Goal: Transaction & Acquisition: Purchase product/service

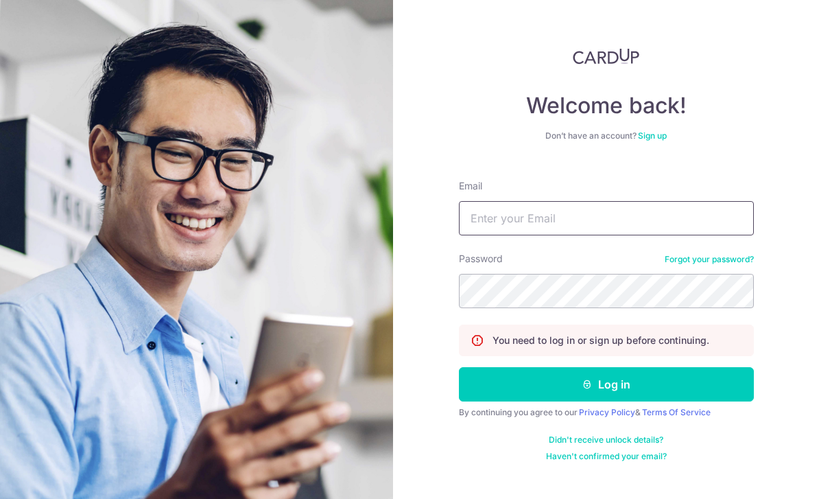
type input "dilun.lin@gmail.com"
click at [606, 367] on button "Log in" at bounding box center [606, 384] width 295 height 34
click at [729, 367] on button "Log in" at bounding box center [606, 384] width 295 height 34
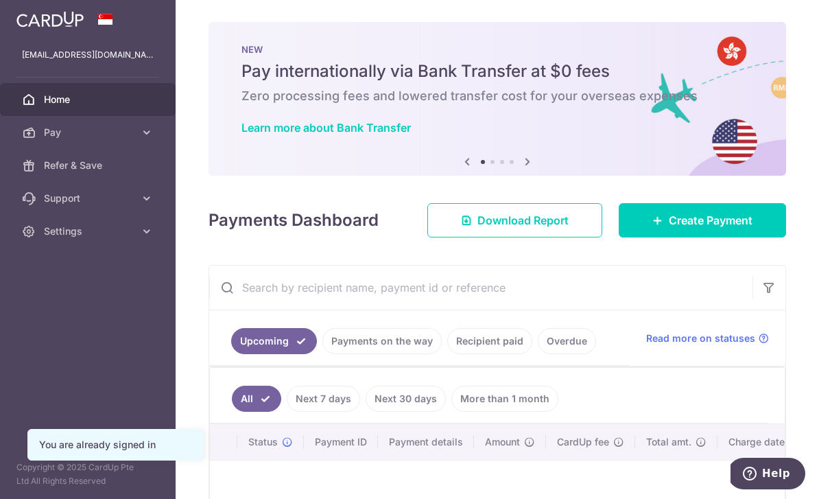
click at [752, 237] on link "Create Payment" at bounding box center [702, 220] width 167 height 34
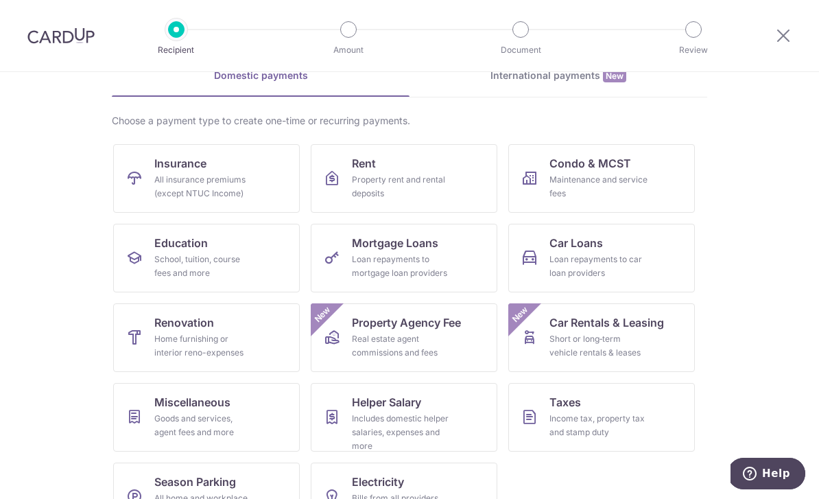
scroll to position [71, 0]
click at [818, 209] on section "What would you like to pay for? Domestic payments International payments New Ch…" at bounding box center [409, 285] width 819 height 427
click at [222, 423] on div "Goods and services, agent fees and more" at bounding box center [203, 425] width 99 height 27
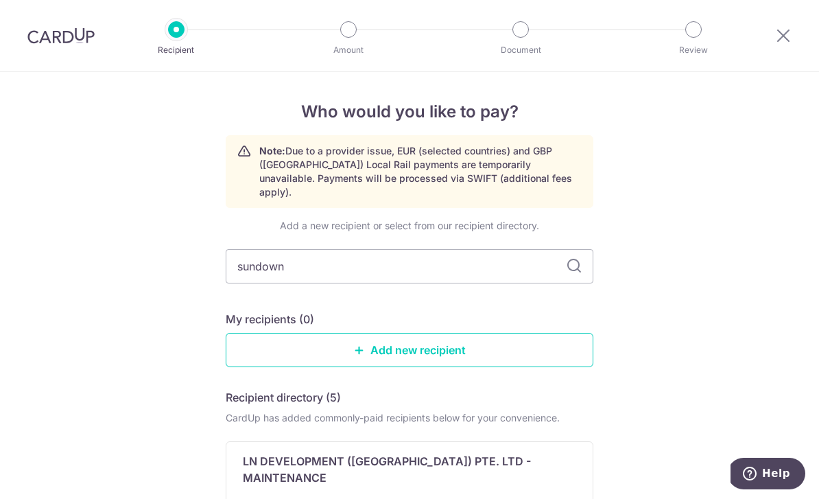
type input "sundown"
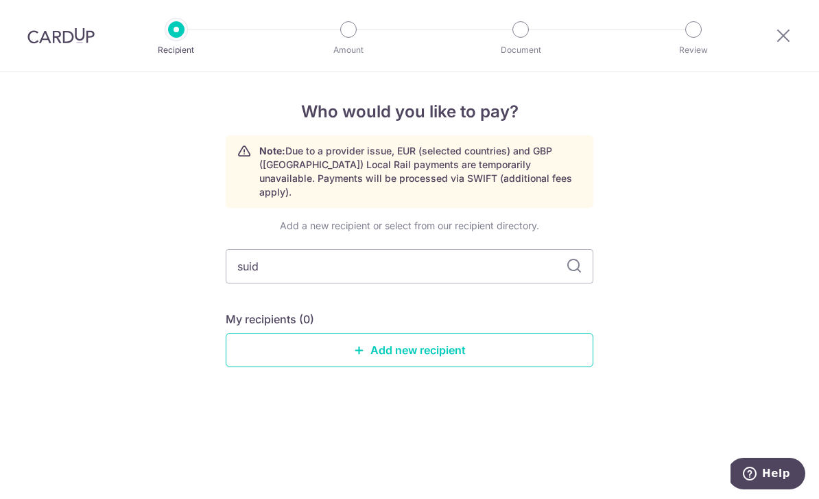
type input "suido"
click at [580, 261] on icon at bounding box center [574, 266] width 16 height 16
click at [513, 352] on link "Add new recipient" at bounding box center [410, 350] width 368 height 34
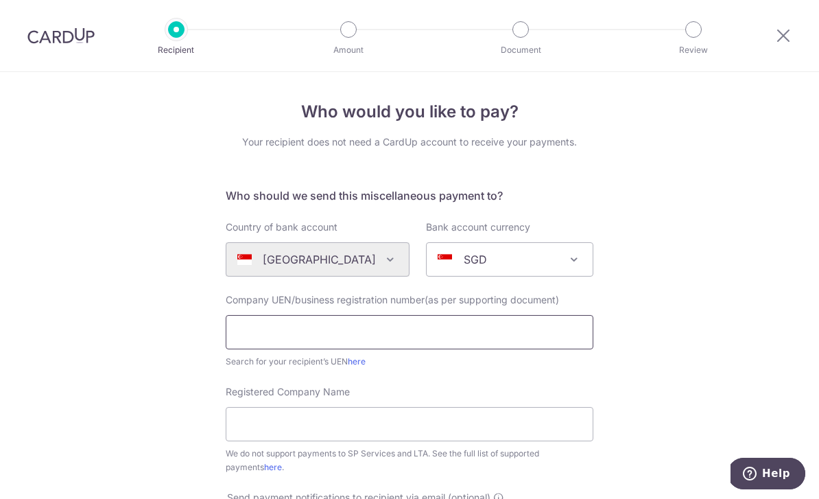
click at [520, 336] on input "text" at bounding box center [410, 332] width 368 height 34
type input "53478857B"
click at [765, 285] on div "Who would you like to pay? Your recipient does not need a CardUp account to rec…" at bounding box center [409, 497] width 819 height 851
click at [423, 441] on input "Registered Company Name" at bounding box center [410, 424] width 368 height 34
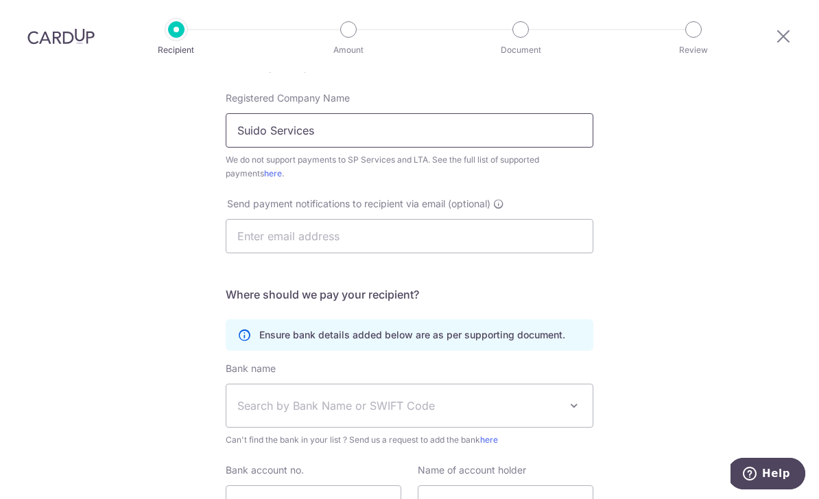
scroll to position [295, 0]
type input "Suido Services"
click at [548, 218] on input "text" at bounding box center [410, 235] width 368 height 34
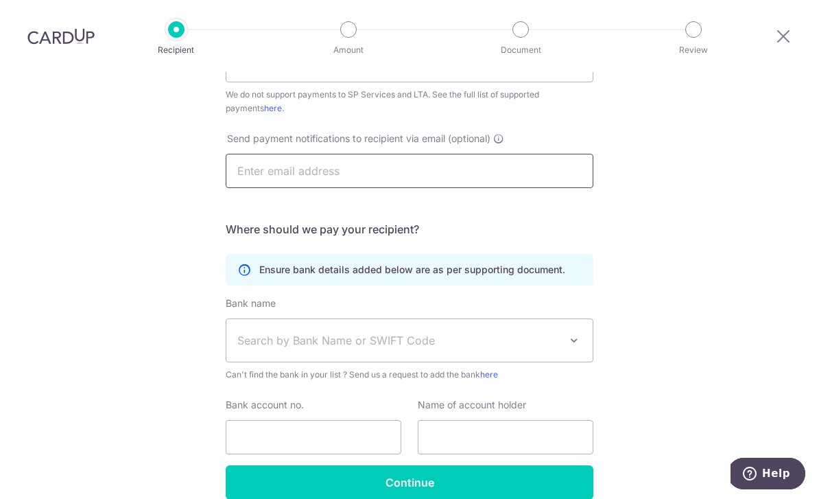
scroll to position [358, 0]
click at [578, 333] on span at bounding box center [574, 341] width 16 height 16
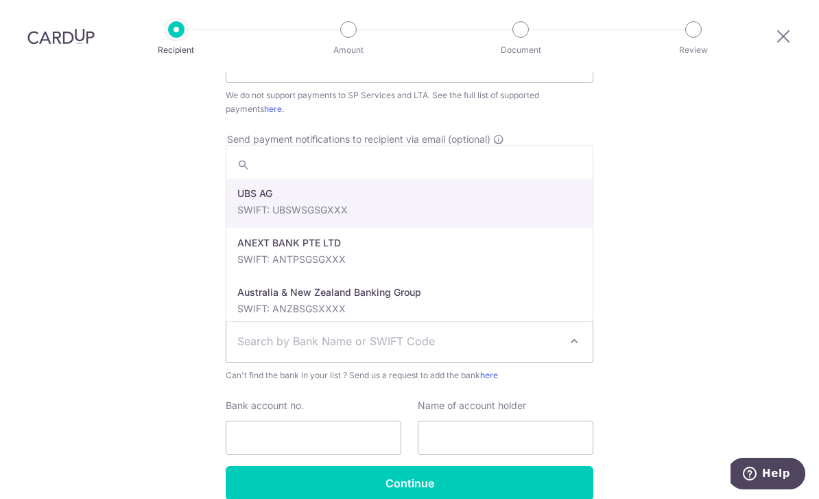
click at [723, 213] on div "Who would you like to pay? Your recipient does not need a CardUp account to rec…" at bounding box center [409, 139] width 819 height 851
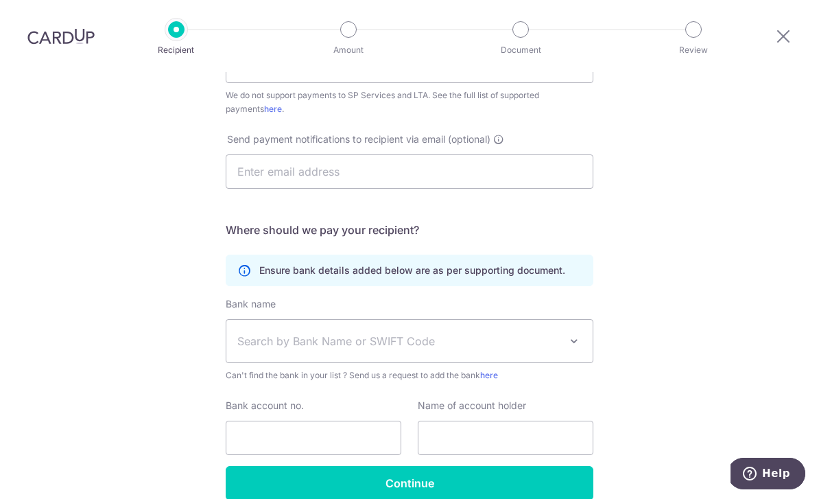
click at [412, 333] on span "Search by Bank Name or SWIFT Code" at bounding box center [398, 341] width 323 height 16
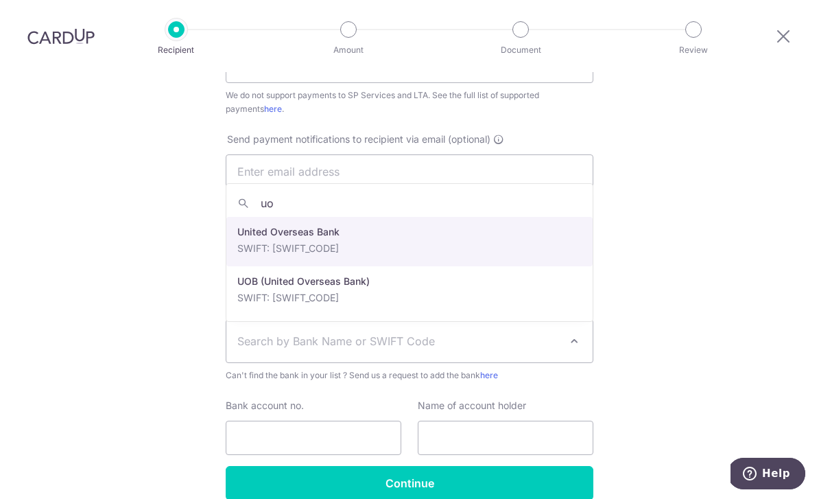
type input "uob"
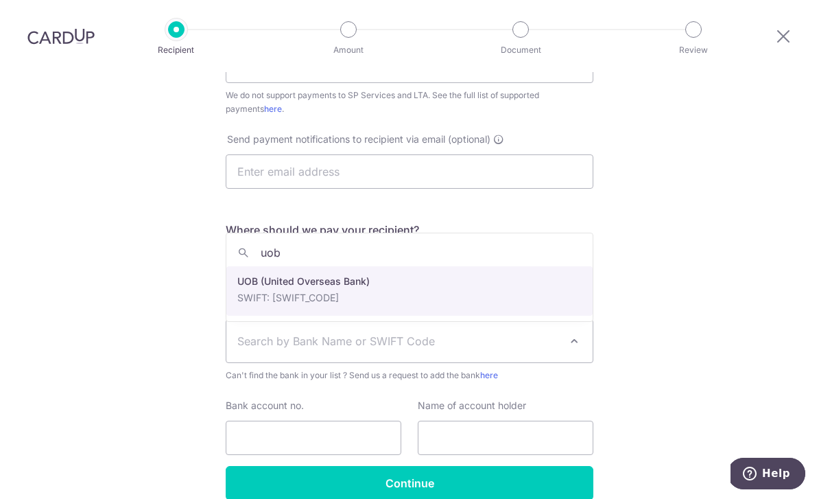
select select "18"
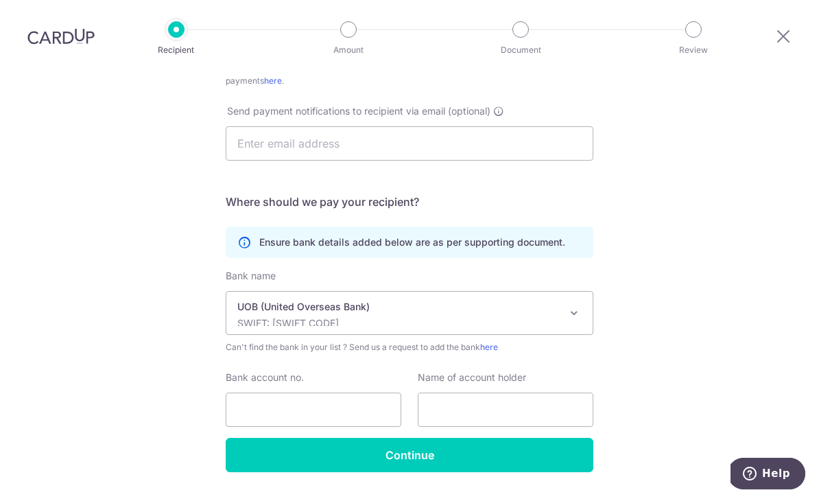
scroll to position [386, 0]
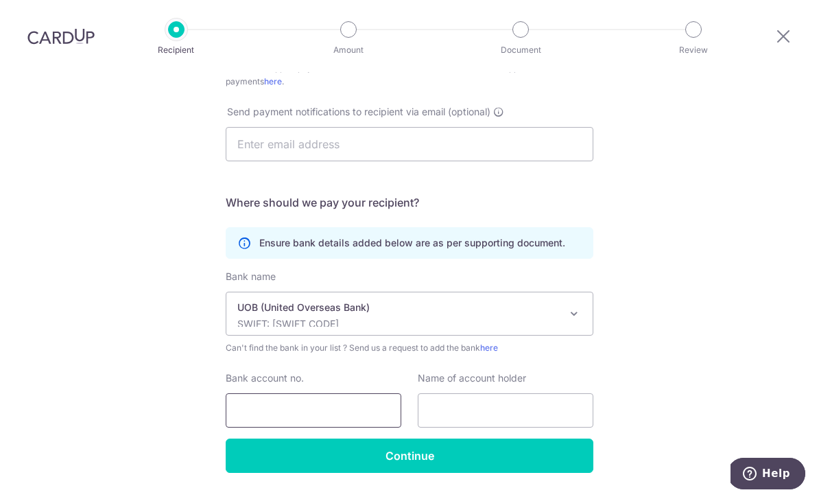
click at [309, 393] on input "Bank account no." at bounding box center [314, 410] width 176 height 34
type input "7103000452"
click at [534, 393] on input "text" at bounding box center [506, 410] width 176 height 34
type input "Suido Services"
click at [746, 288] on div "Who would you like to pay? Your recipient does not need a CardUp account to rec…" at bounding box center [409, 111] width 819 height 851
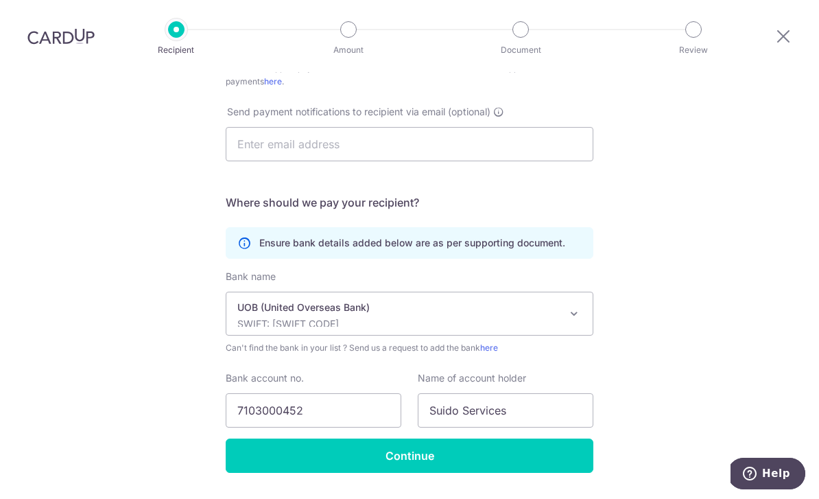
click at [552, 439] on input "Continue" at bounding box center [410, 456] width 368 height 34
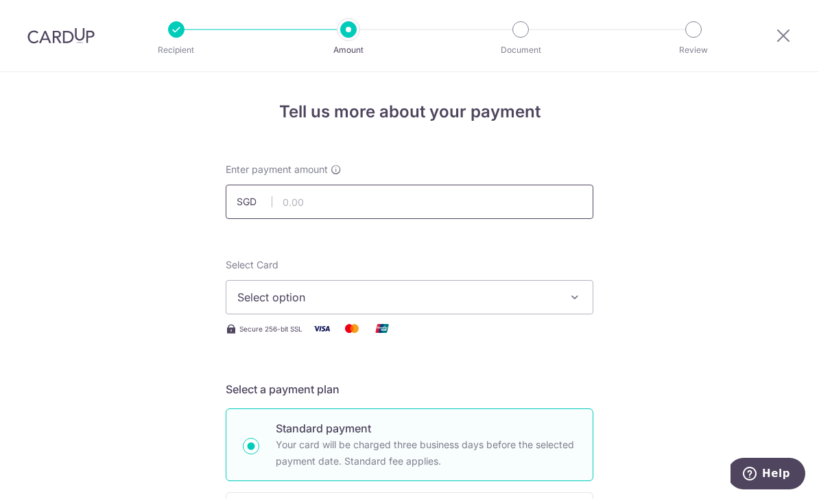
click at [359, 209] on input "text" at bounding box center [410, 202] width 368 height 34
click at [555, 314] on button "Select option" at bounding box center [410, 297] width 368 height 34
type input "420.00"
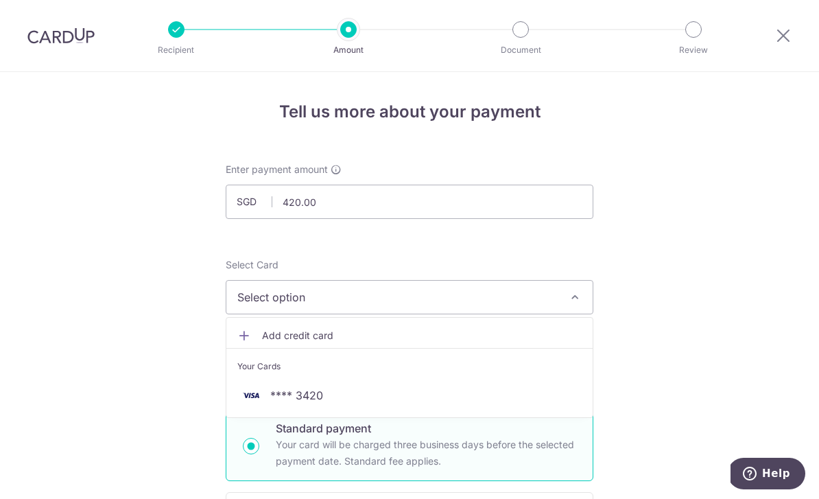
click at [321, 399] on span "**** 3420" at bounding box center [296, 395] width 53 height 16
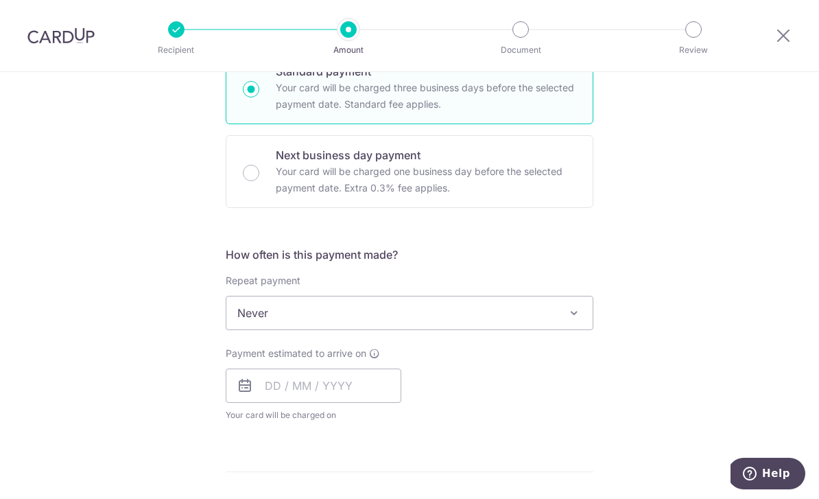
scroll to position [358, 0]
click at [251, 390] on icon at bounding box center [245, 384] width 16 height 16
click at [314, 397] on input "text" at bounding box center [314, 384] width 176 height 34
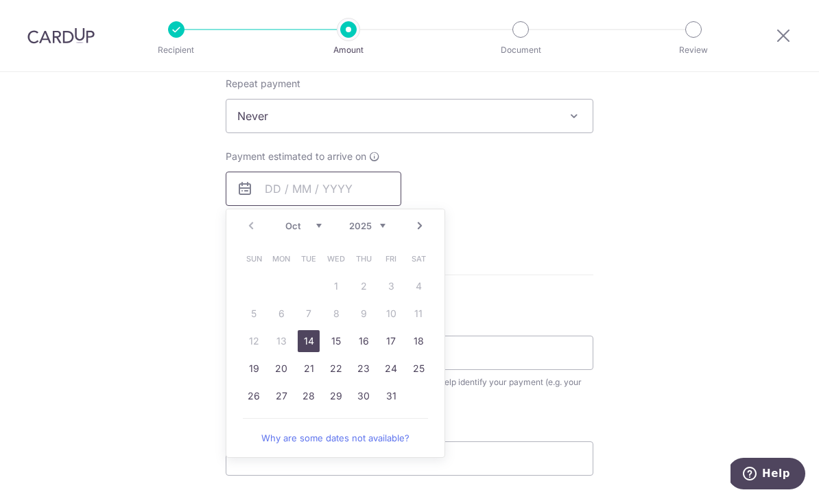
scroll to position [553, 0]
click at [308, 353] on link "14" at bounding box center [309, 342] width 22 height 22
type input "[DATE]"
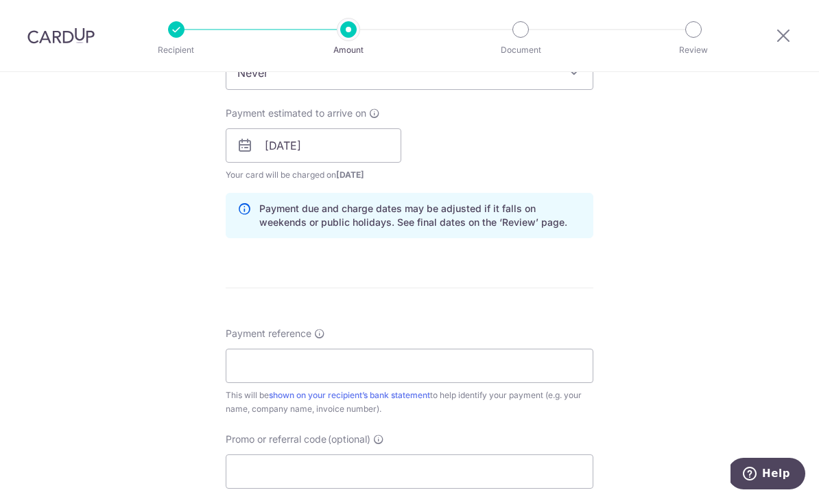
scroll to position [599, 0]
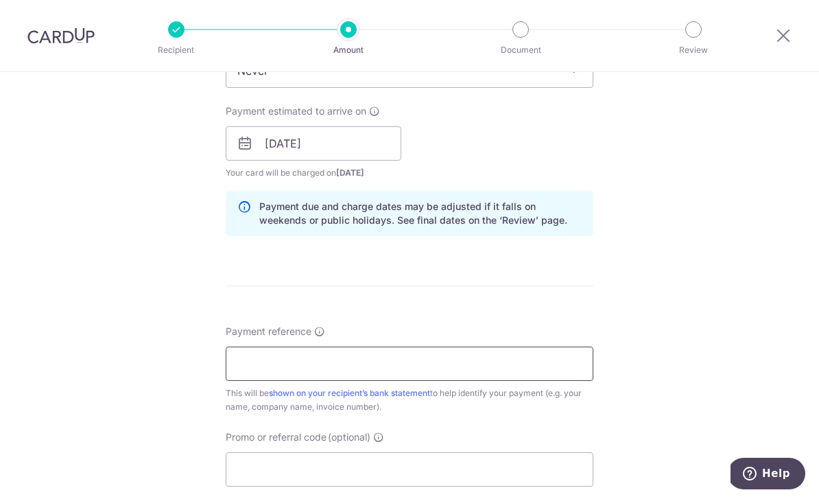
click at [365, 364] on input "Payment reference" at bounding box center [410, 364] width 368 height 34
type input "S1243"
click at [754, 257] on div "Tell us more about your payment Enter payment amount SGD 420.00 420.00 Recipien…" at bounding box center [409, 122] width 819 height 1298
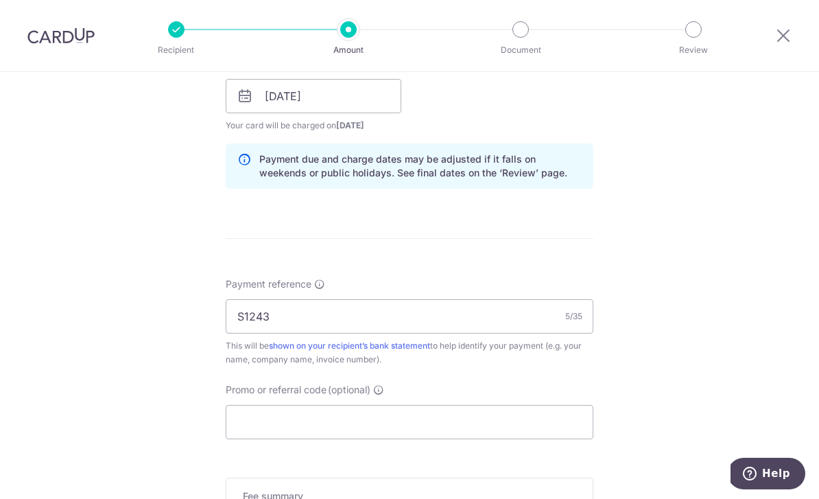
scroll to position [771, 0]
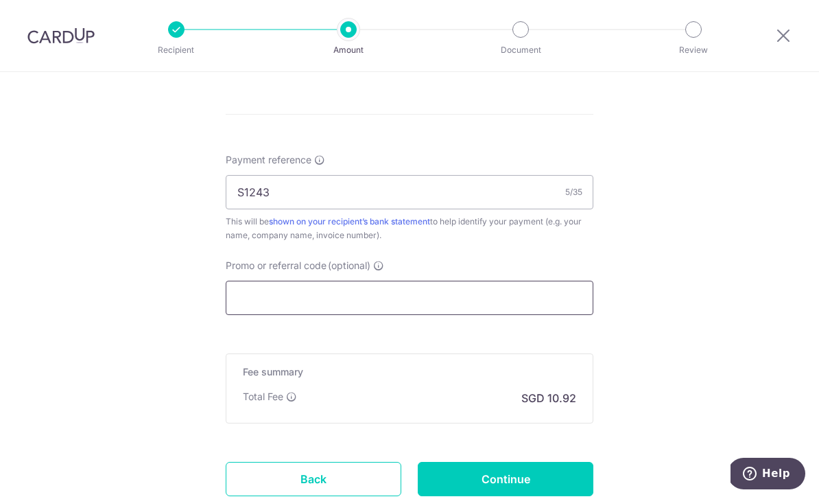
click at [488, 300] on input "Promo or referral code (optional)" at bounding box center [410, 298] width 368 height 34
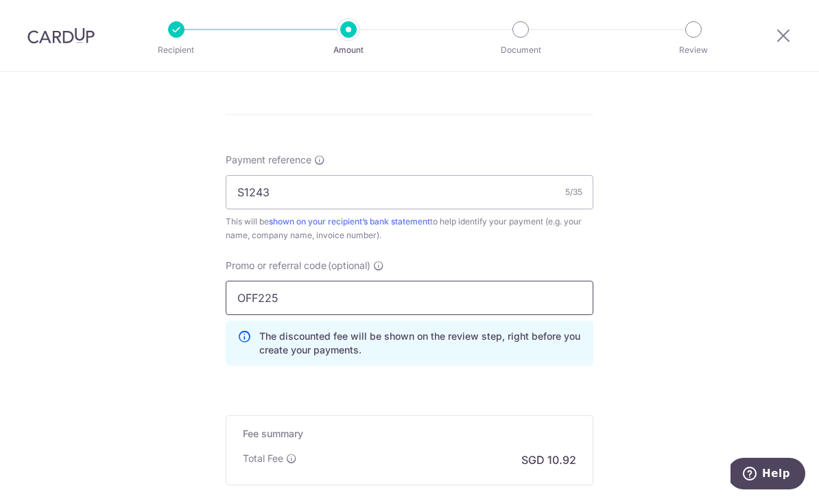
type input "OFF225"
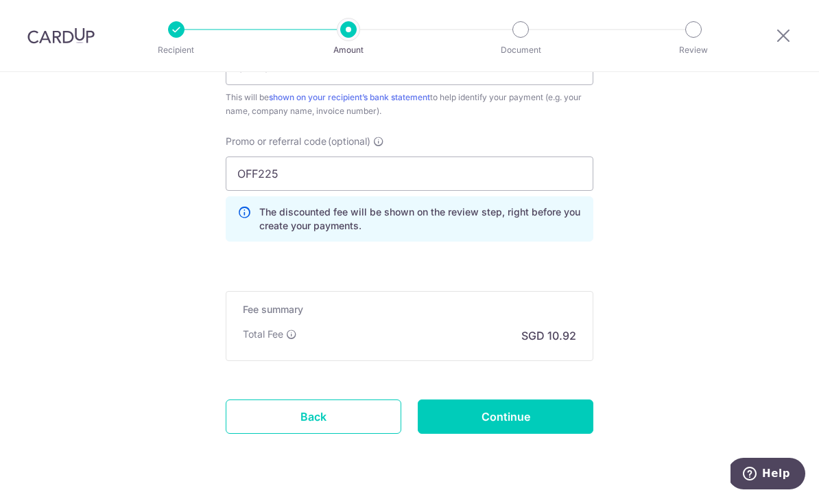
scroll to position [894, 0]
click at [564, 424] on input "Continue" at bounding box center [506, 417] width 176 height 34
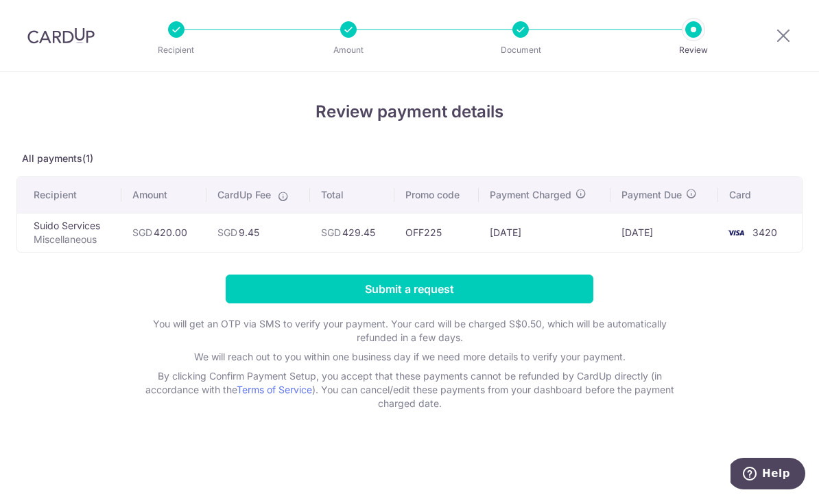
click at [445, 294] on input "Submit a request" at bounding box center [410, 289] width 368 height 29
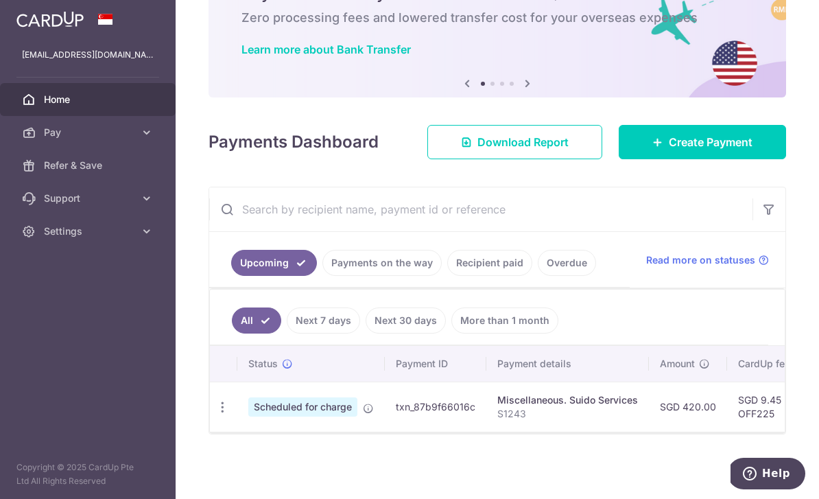
scroll to position [90, 0]
